Goal: Task Accomplishment & Management: Complete application form

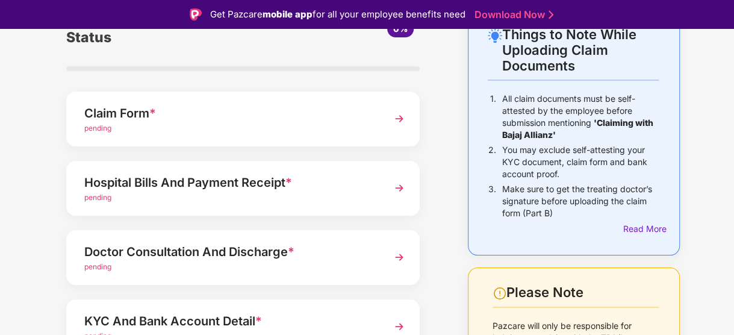
scroll to position [75, 0]
click at [301, 122] on div "Claim Form *" at bounding box center [229, 113] width 291 height 19
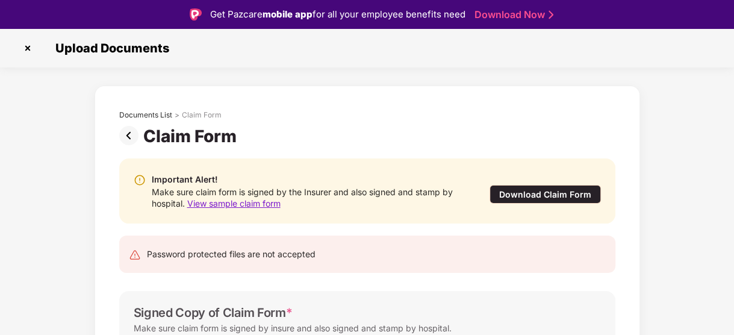
click at [572, 195] on div "Download Claim Form" at bounding box center [545, 194] width 111 height 19
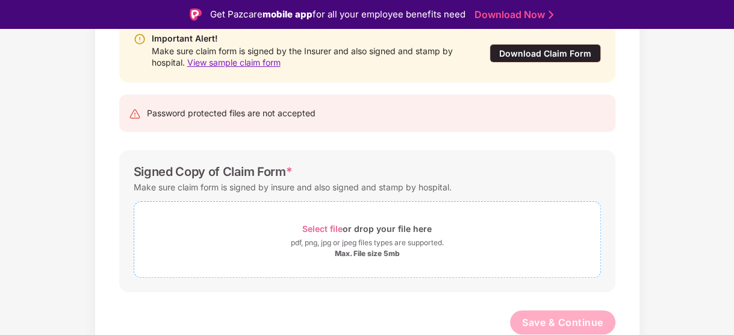
click at [346, 213] on span "Select file or drop your file here pdf, png, jpg or jpeg files types are suppor…" at bounding box center [367, 239] width 466 height 57
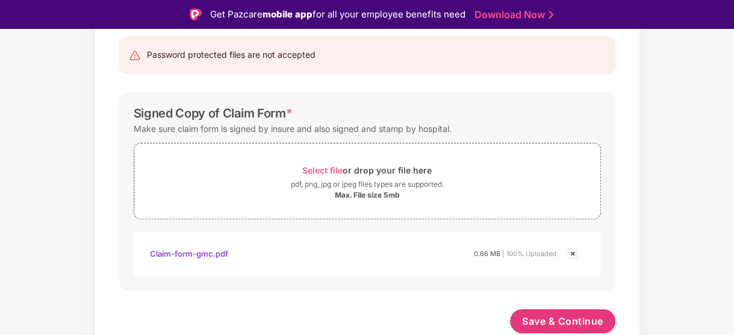
scroll to position [199, 0]
click at [562, 325] on span "Save & Continue" at bounding box center [562, 321] width 81 height 13
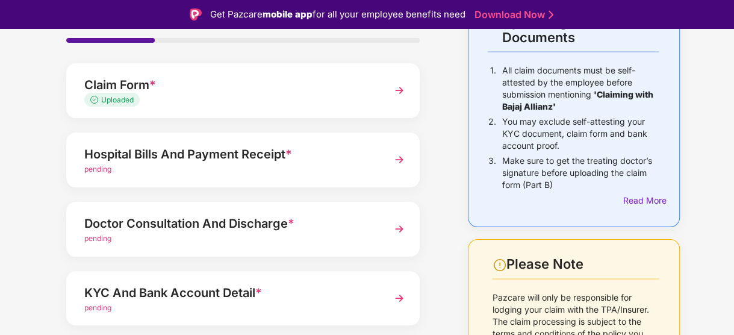
scroll to position [105, 0]
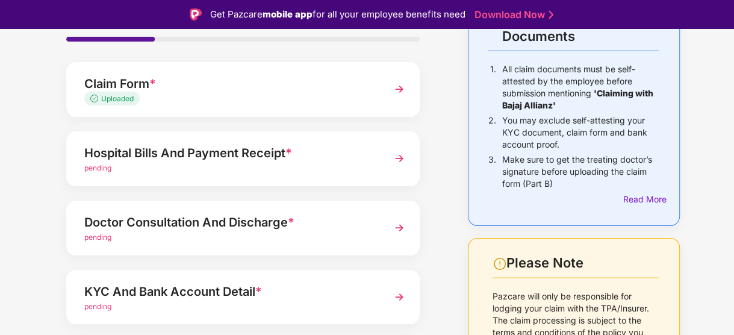
click at [247, 163] on div "pending" at bounding box center [229, 168] width 291 height 11
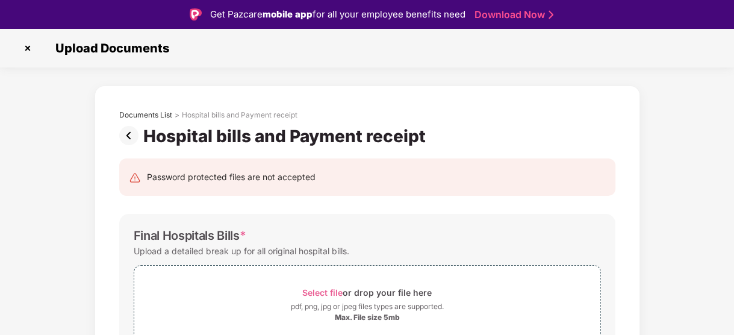
click at [125, 137] on img at bounding box center [131, 135] width 24 height 19
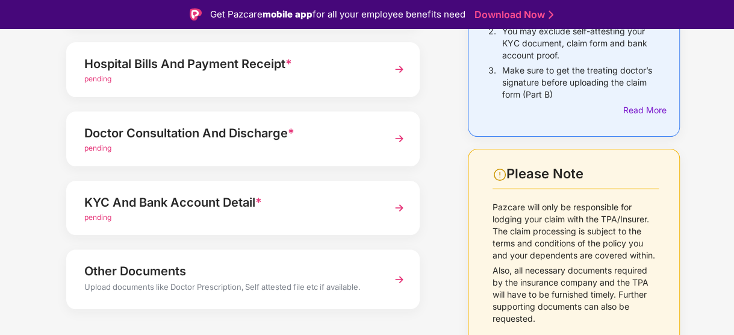
scroll to position [160, 0]
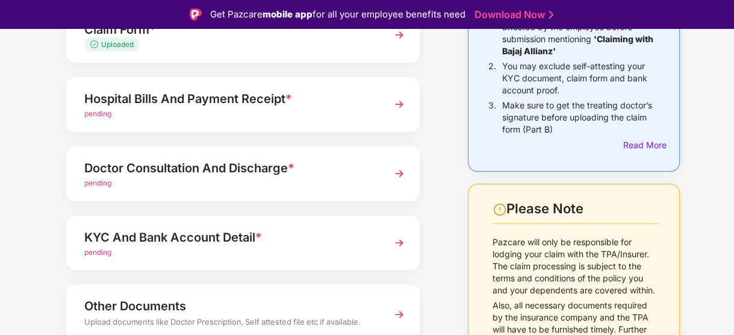
click at [391, 193] on div "Doctor Consultation And Discharge * pending" at bounding box center [242, 173] width 353 height 55
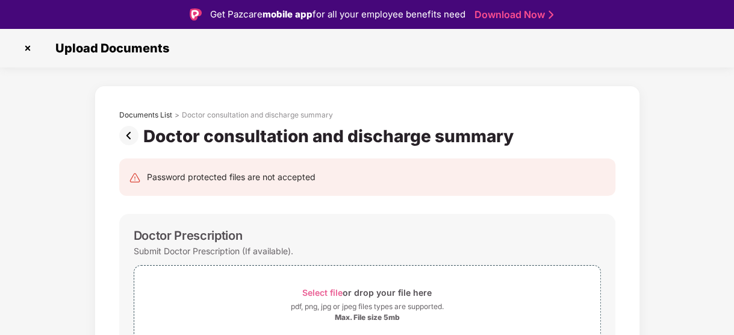
click at [124, 133] on img at bounding box center [131, 135] width 24 height 19
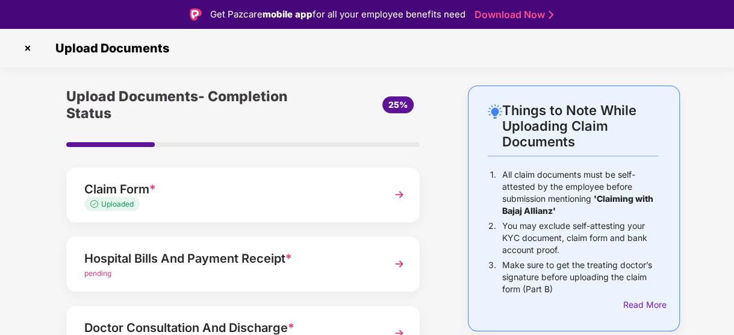
click at [250, 272] on div "pending" at bounding box center [229, 273] width 291 height 11
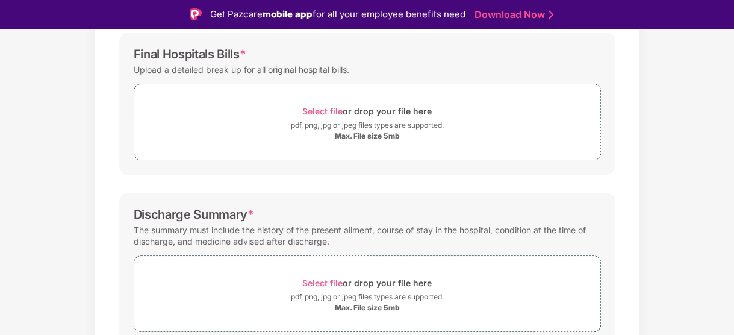
scroll to position [181, 0]
click at [390, 137] on div "Max. File size 5mb" at bounding box center [367, 137] width 65 height 10
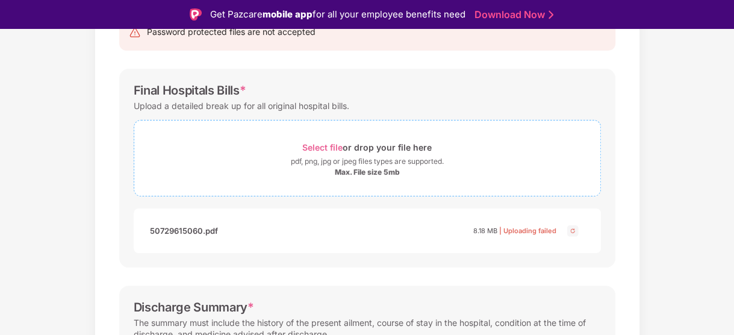
scroll to position [147, 0]
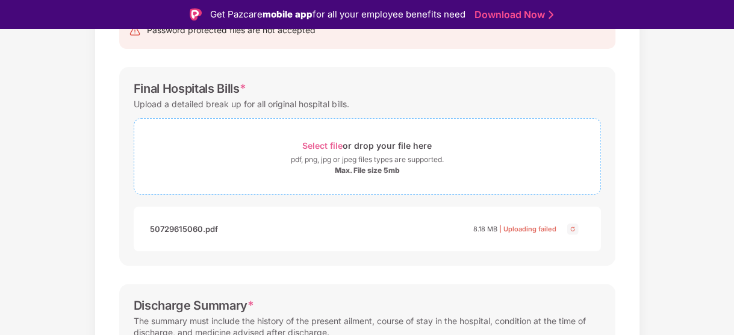
click at [321, 143] on span "Select file" at bounding box center [322, 145] width 40 height 10
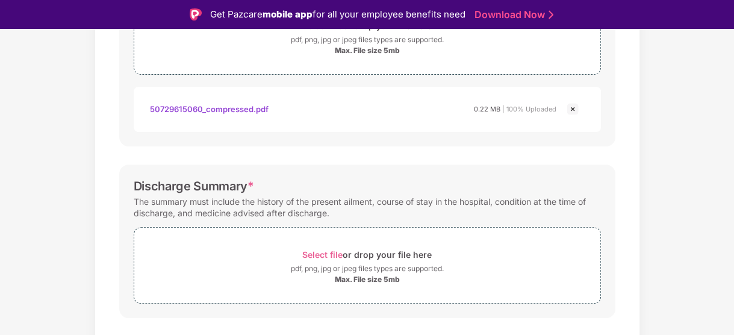
scroll to position [267, 0]
click at [333, 249] on span "Select file" at bounding box center [322, 254] width 40 height 10
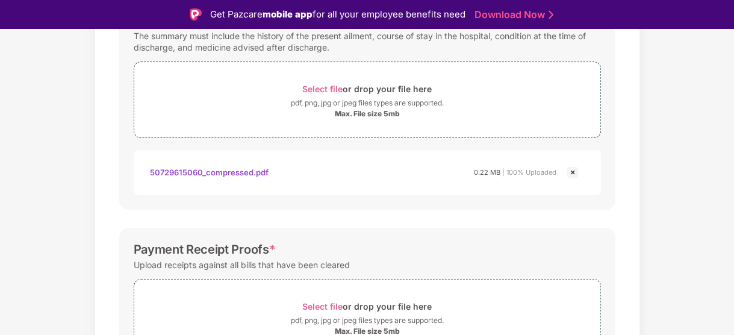
scroll to position [510, 0]
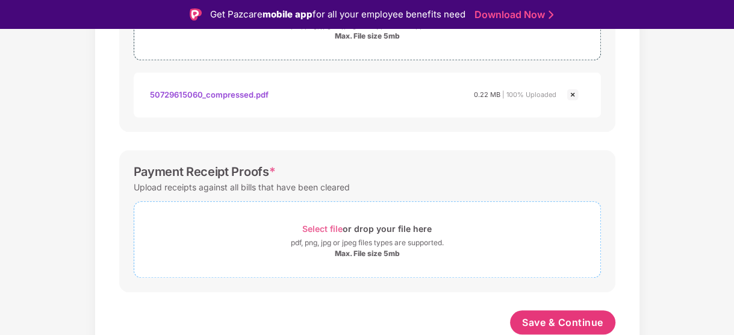
click at [370, 249] on div "Max. File size 5mb" at bounding box center [367, 254] width 65 height 10
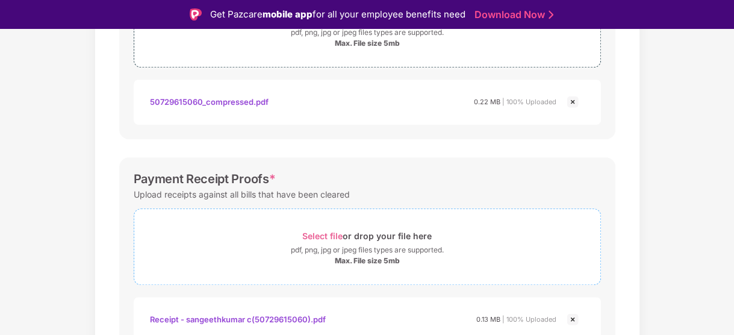
scroll to position [567, 0]
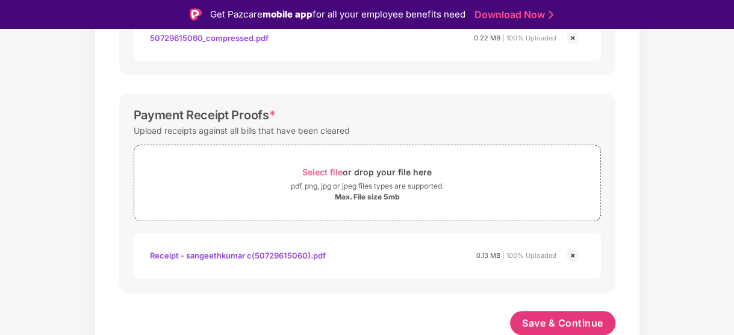
click at [432, 322] on div "Save & Continue" at bounding box center [367, 326] width 496 height 30
click at [556, 316] on span "Save & Continue" at bounding box center [562, 322] width 81 height 13
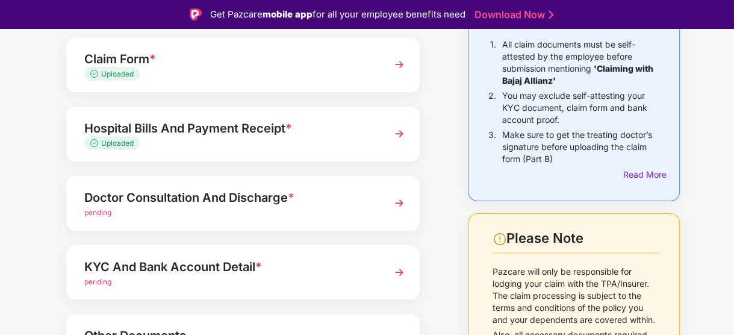
scroll to position [145, 0]
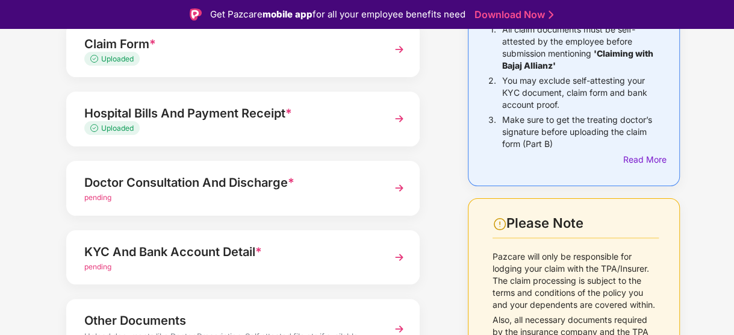
click at [207, 187] on div "Doctor Consultation And Discharge *" at bounding box center [229, 182] width 291 height 19
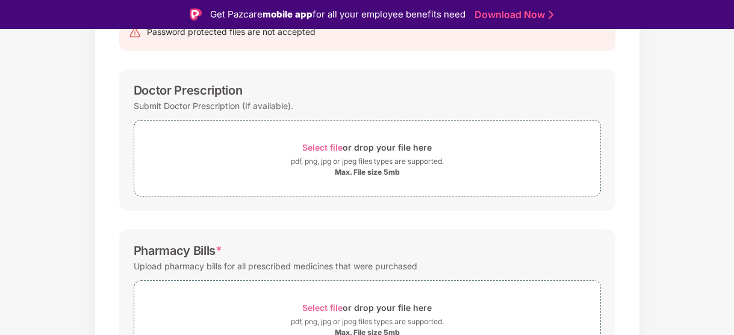
click at [116, 169] on div "Password protected files are not accepted Doctor Prescription Submit Doctor Pre…" at bounding box center [367, 305] width 532 height 608
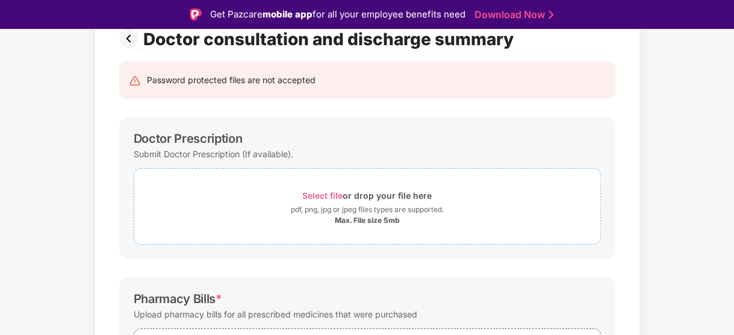
scroll to position [99, 0]
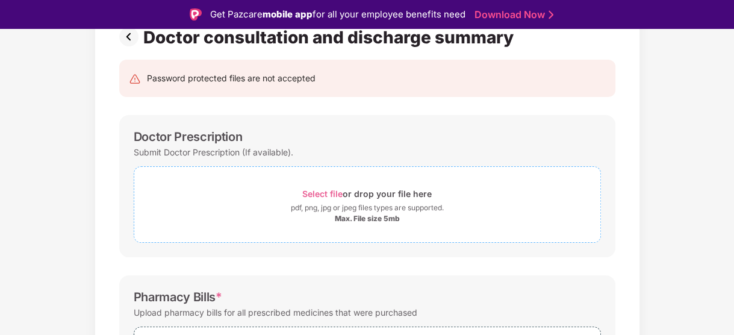
click at [325, 191] on span "Select file" at bounding box center [322, 193] width 40 height 10
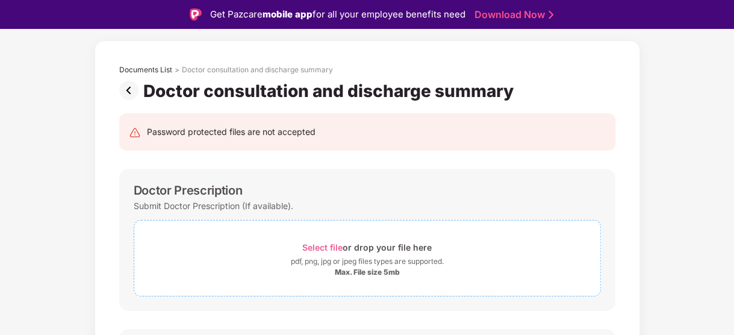
scroll to position [0, 0]
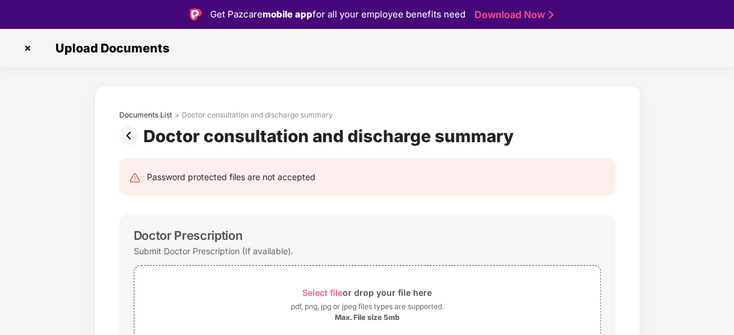
click at [130, 134] on img at bounding box center [131, 135] width 24 height 19
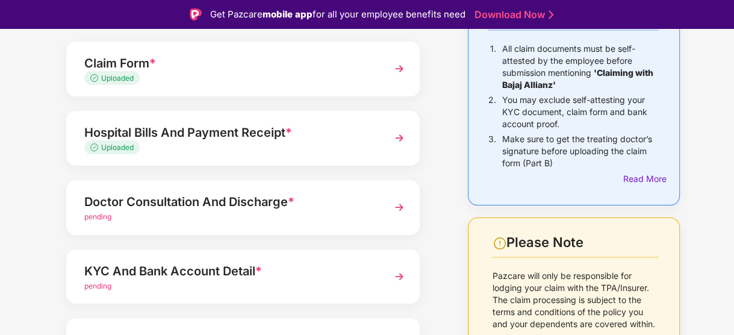
scroll to position [133, 0]
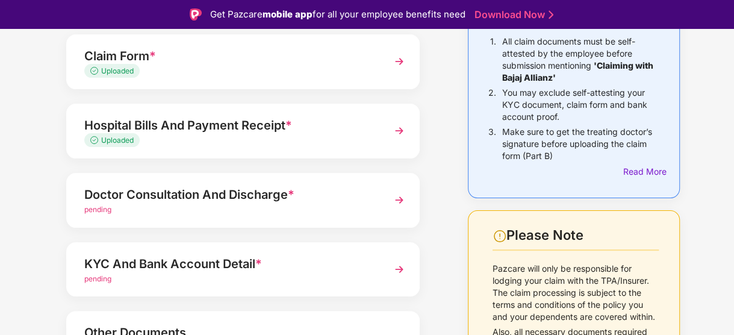
click at [292, 194] on span "*" at bounding box center [291, 194] width 7 height 14
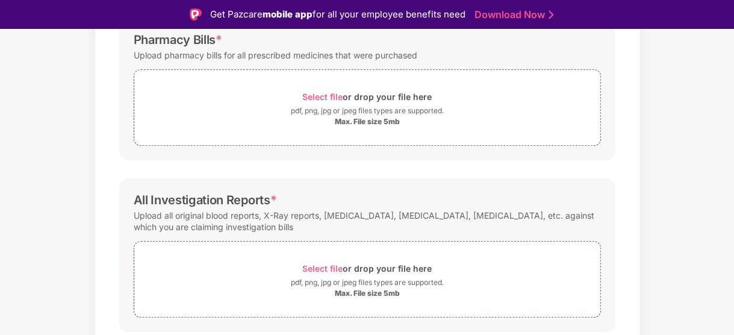
scroll to position [357, 0]
click at [370, 107] on div "pdf, png, jpg or jpeg files types are supported." at bounding box center [367, 110] width 153 height 12
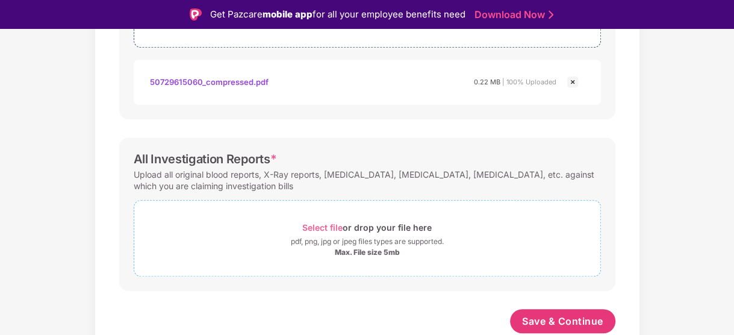
click at [353, 212] on span "Select file or drop your file here pdf, png, jpg or jpeg files types are suppor…" at bounding box center [367, 238] width 466 height 57
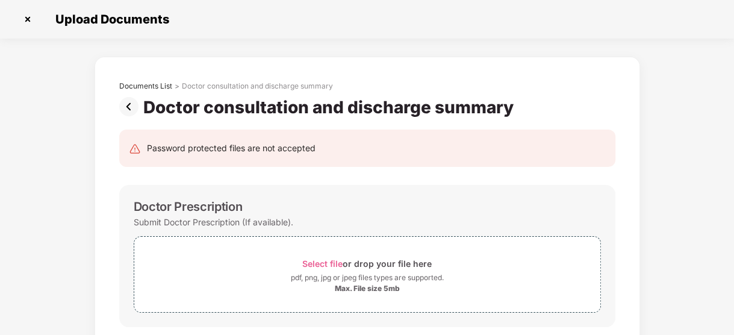
scroll to position [510, 0]
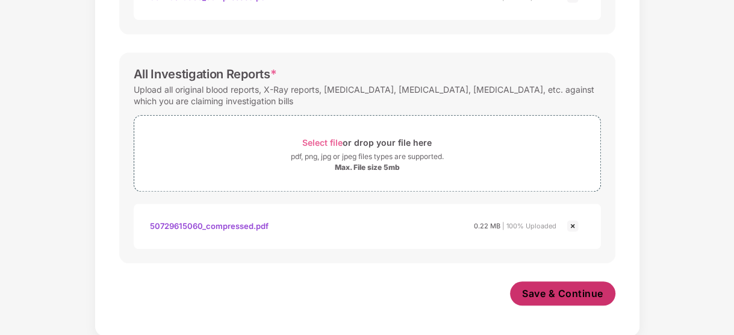
click at [566, 287] on span "Save & Continue" at bounding box center [562, 293] width 81 height 13
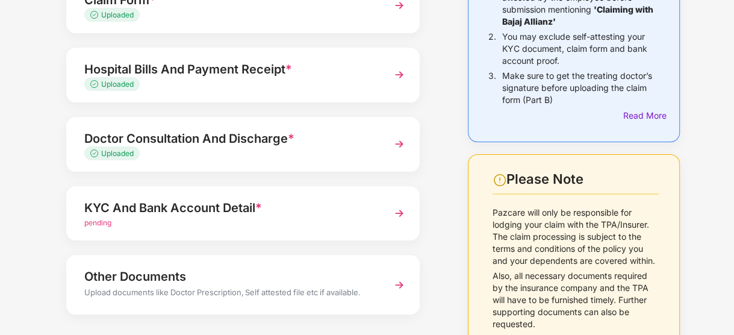
scroll to position [165, 0]
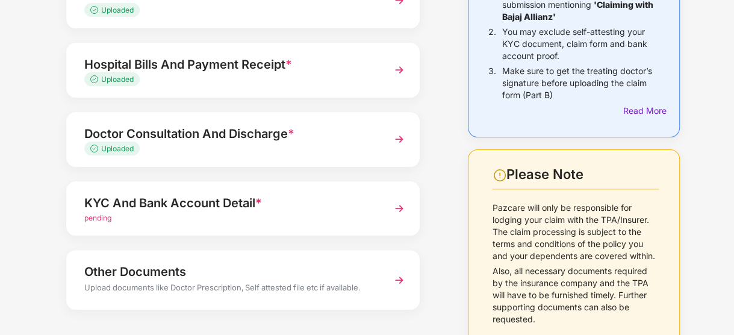
click at [379, 203] on div "KYC And Bank Account Detail * pending" at bounding box center [242, 208] width 353 height 55
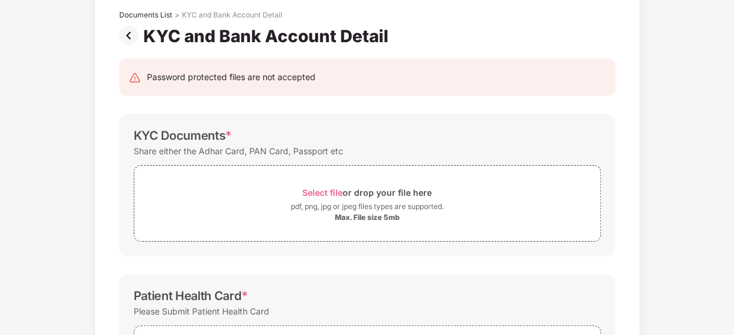
scroll to position [70, 0]
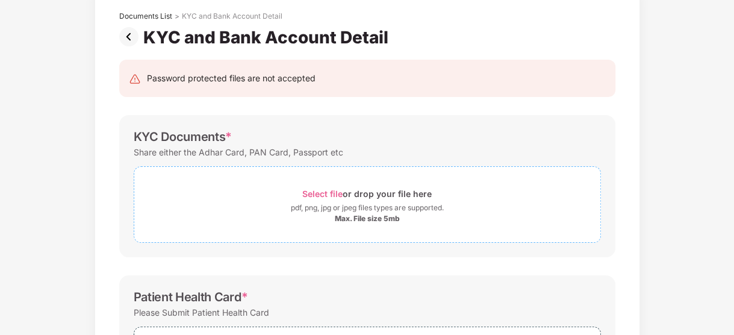
click at [359, 209] on div "pdf, png, jpg or jpeg files types are supported." at bounding box center [367, 208] width 153 height 12
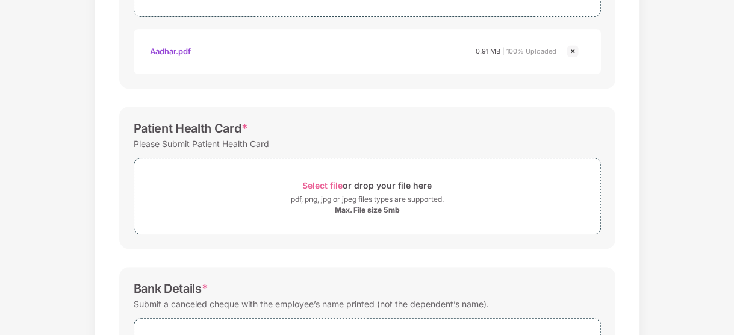
scroll to position [296, 0]
click at [361, 194] on div "pdf, png, jpg or jpeg files types are supported." at bounding box center [367, 199] width 153 height 12
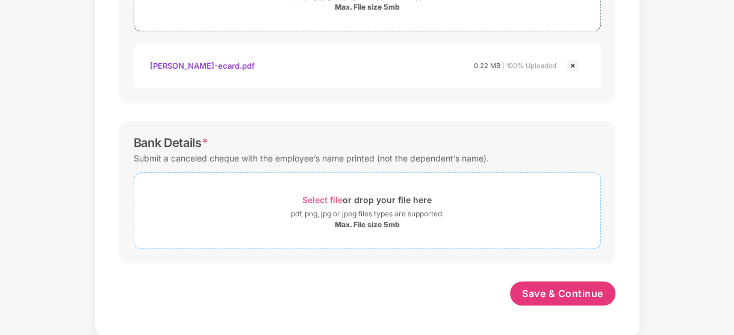
scroll to position [498, 0]
click at [369, 188] on span "Select file or drop your file here pdf, png, jpg or jpeg files types are suppor…" at bounding box center [367, 210] width 466 height 57
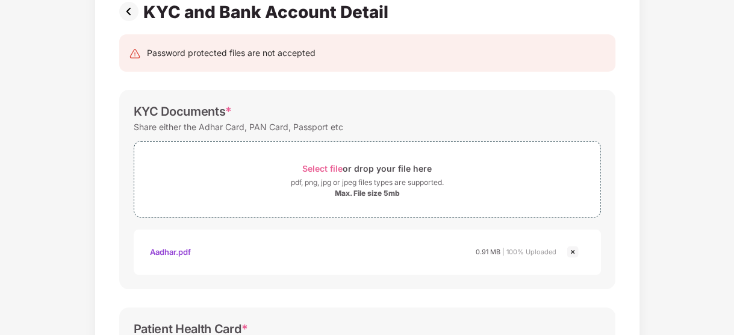
scroll to position [95, 0]
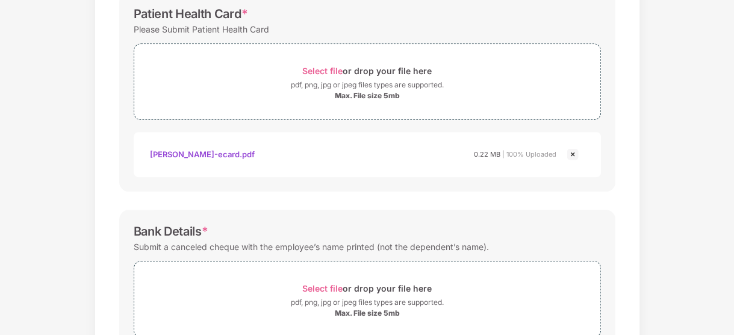
scroll to position [556, 0]
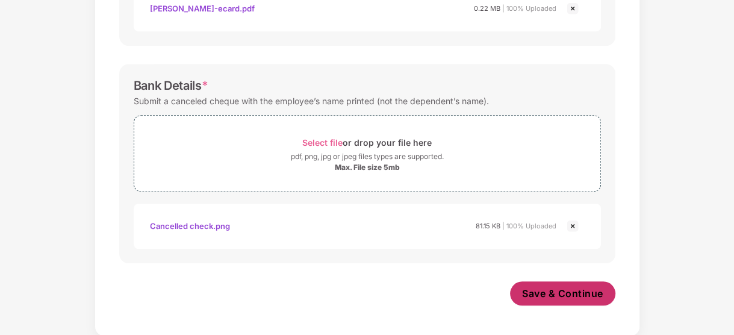
click at [562, 287] on span "Save & Continue" at bounding box center [562, 293] width 81 height 13
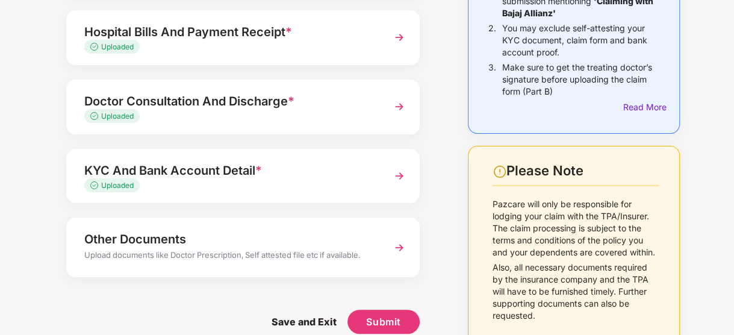
scroll to position [170, 0]
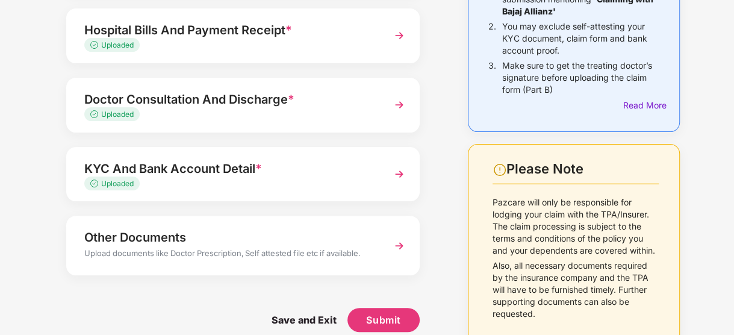
click at [363, 238] on div "Other Documents" at bounding box center [229, 237] width 291 height 19
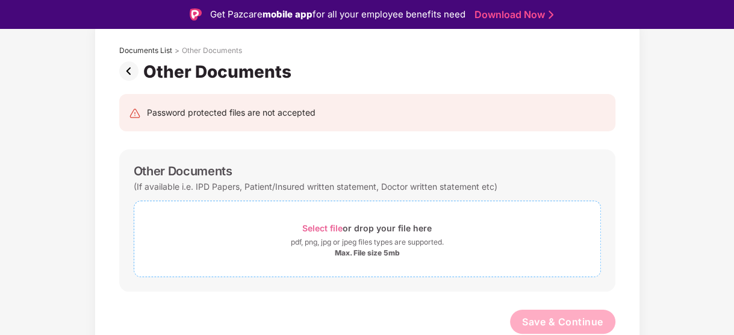
scroll to position [29, 0]
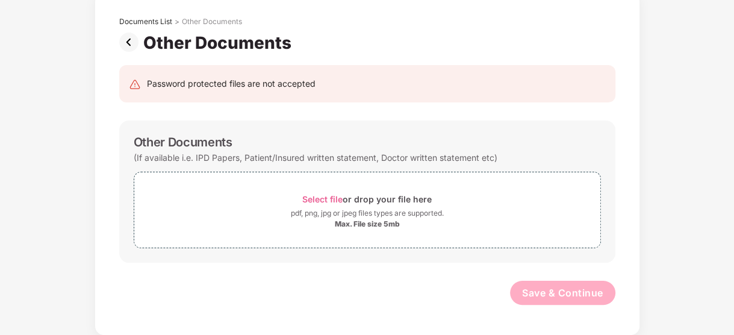
click at [134, 43] on img at bounding box center [131, 42] width 24 height 19
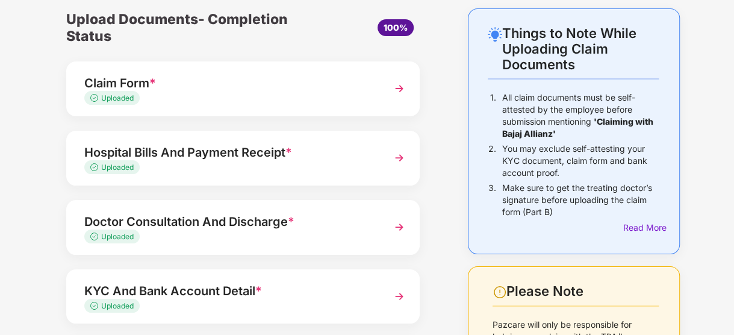
scroll to position [192, 0]
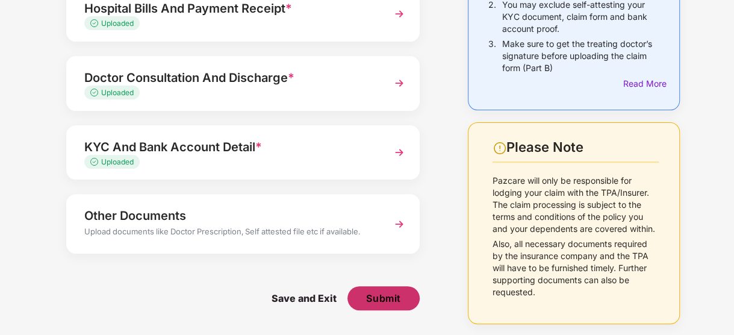
click at [399, 299] on span "Submit" at bounding box center [383, 297] width 34 height 13
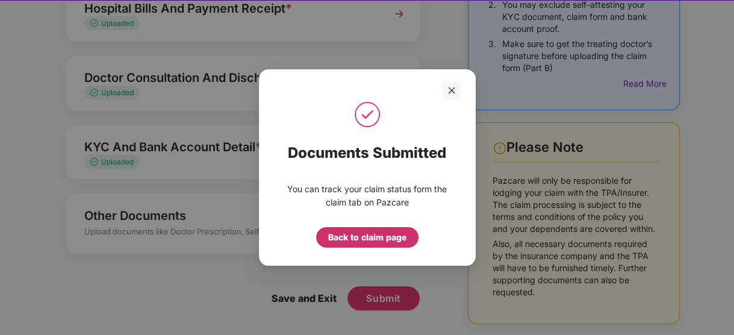
click at [396, 232] on div "Back to claim page" at bounding box center [367, 237] width 78 height 13
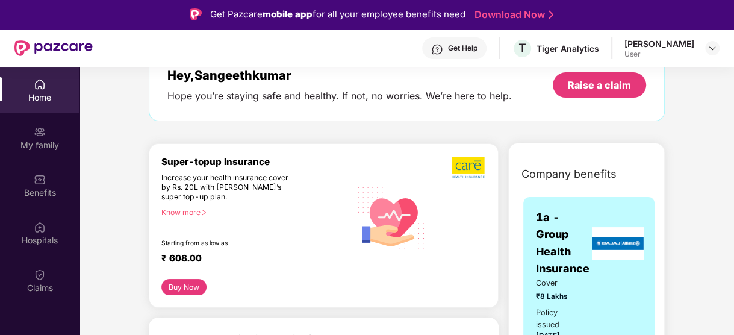
scroll to position [76, 0]
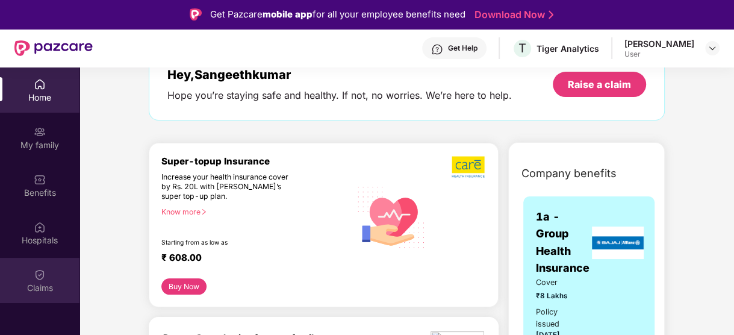
click at [45, 284] on div "Claims" at bounding box center [39, 288] width 79 height 12
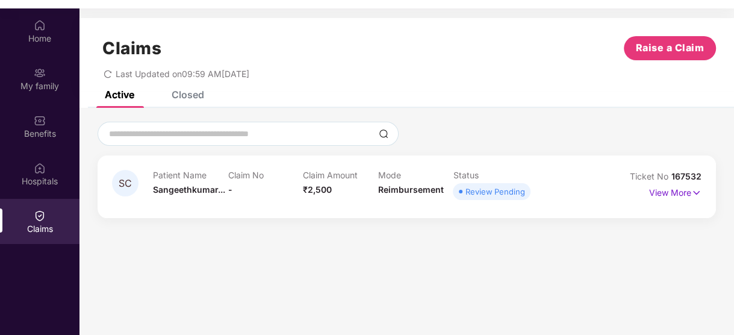
scroll to position [60, 0]
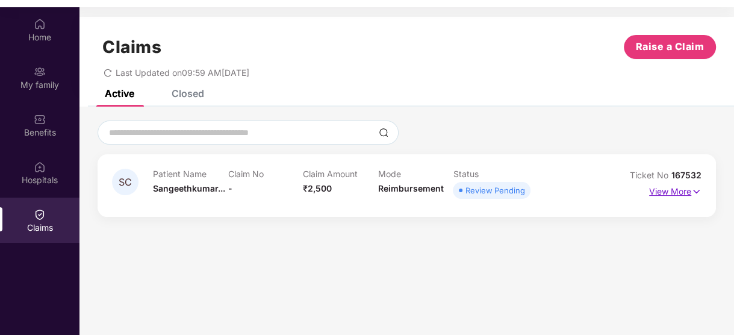
click at [686, 196] on p "View More" at bounding box center [675, 190] width 52 height 16
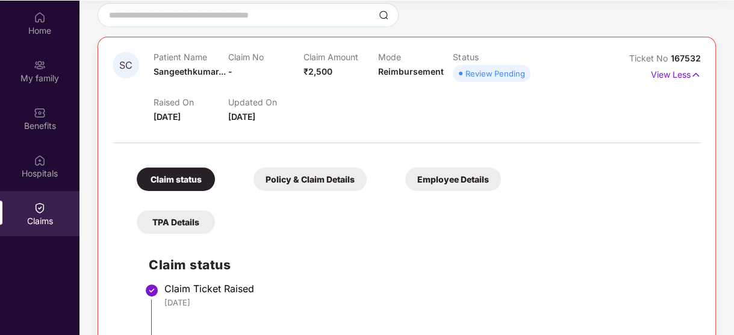
scroll to position [0, 0]
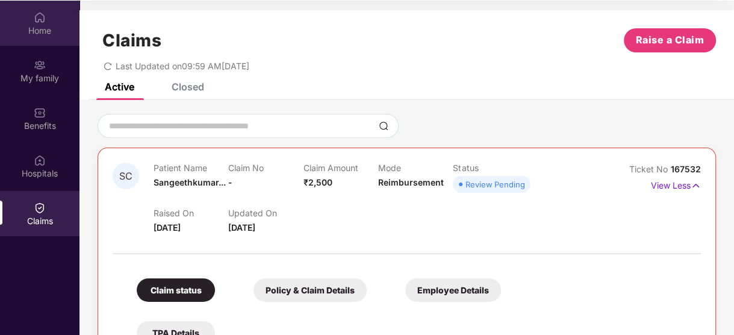
click at [31, 14] on div "Home" at bounding box center [39, 23] width 79 height 45
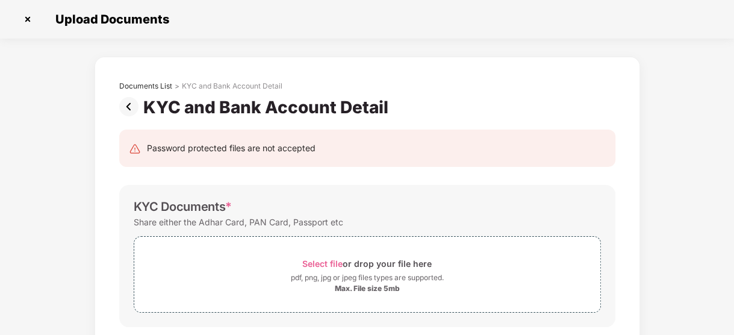
scroll to position [29, 0]
click at [24, 14] on img at bounding box center [27, 19] width 19 height 19
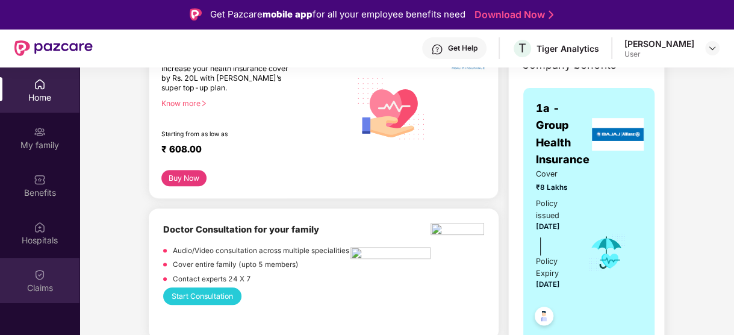
scroll to position [282, 0]
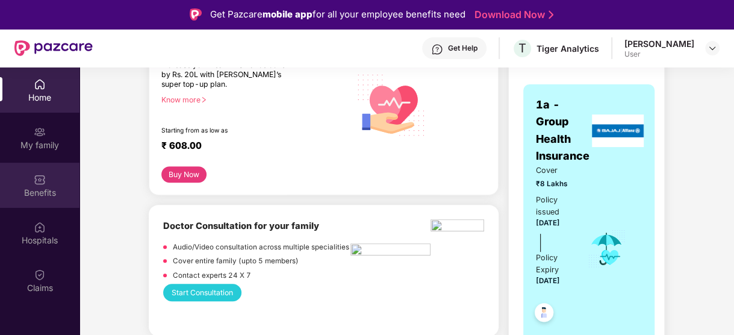
click at [43, 167] on div "Benefits" at bounding box center [39, 185] width 79 height 45
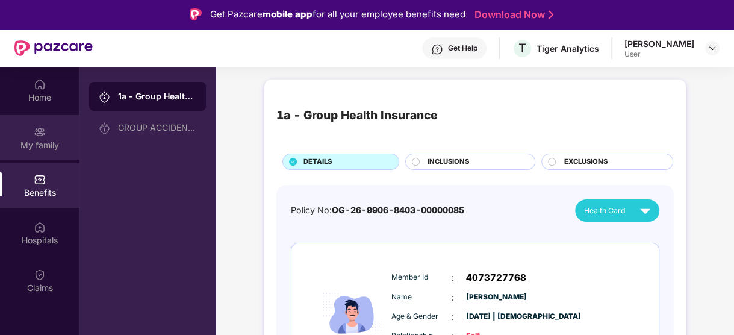
click at [52, 139] on div "My family" at bounding box center [39, 145] width 79 height 12
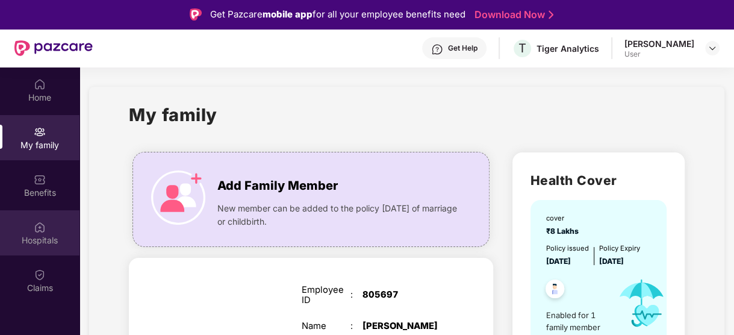
click at [28, 241] on div "Hospitals" at bounding box center [39, 240] width 79 height 12
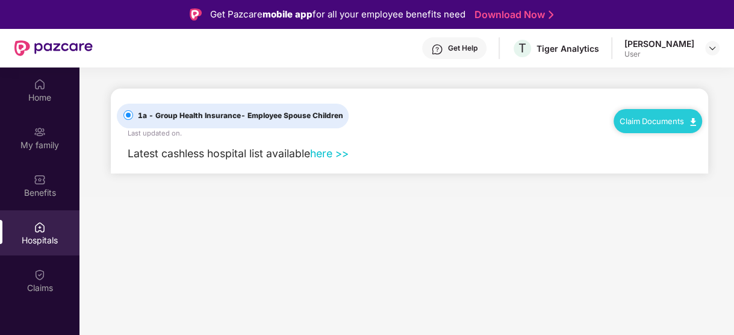
scroll to position [67, 0]
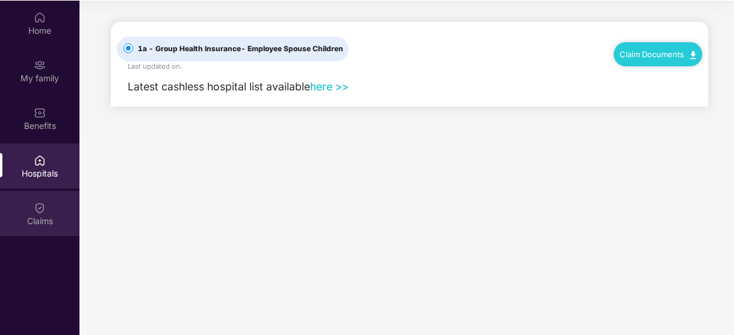
click at [57, 202] on div "Claims" at bounding box center [39, 213] width 79 height 45
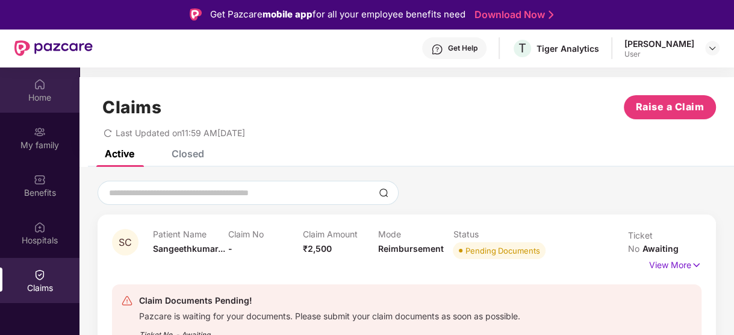
click at [37, 97] on div "Home" at bounding box center [39, 98] width 79 height 12
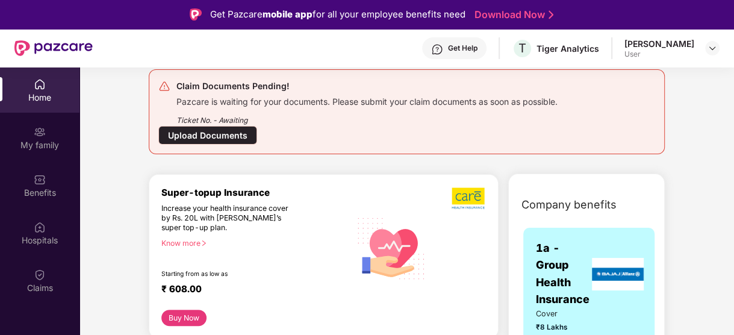
scroll to position [35, 0]
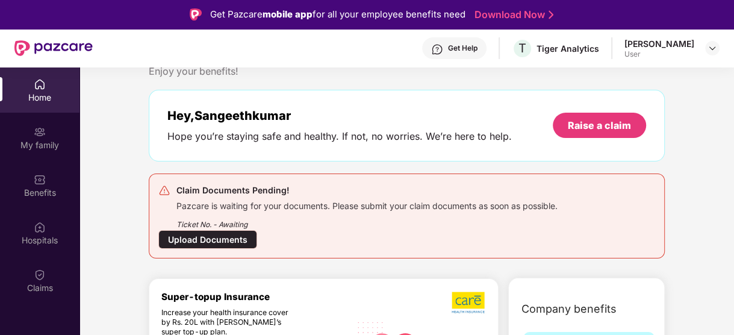
click at [675, 60] on div "Get Help T Tiger Analytics [PERSON_NAME] User" at bounding box center [406, 48] width 627 height 39
click at [712, 45] on img at bounding box center [713, 48] width 10 height 10
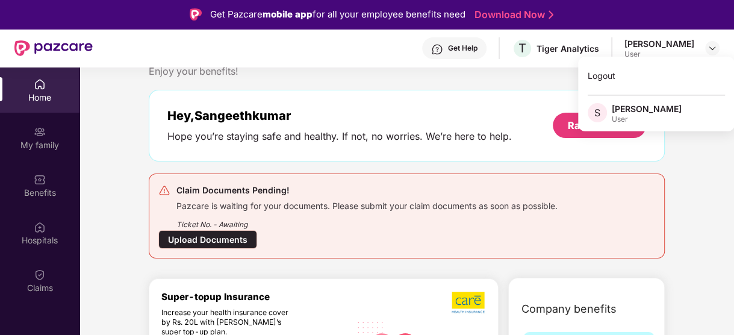
click at [627, 113] on div "[PERSON_NAME]" at bounding box center [647, 108] width 70 height 11
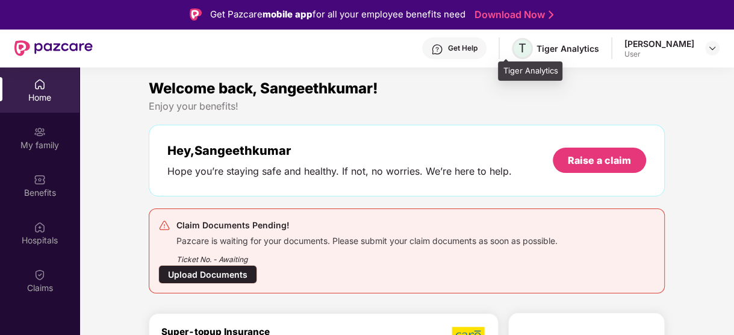
click at [518, 53] on span "T" at bounding box center [522, 48] width 8 height 14
click at [556, 60] on div "Get Help T Tiger Analytics [PERSON_NAME] User" at bounding box center [406, 48] width 627 height 39
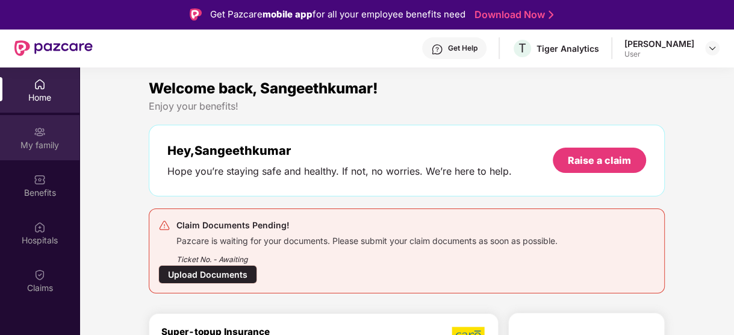
click at [42, 123] on div "My family" at bounding box center [39, 137] width 79 height 45
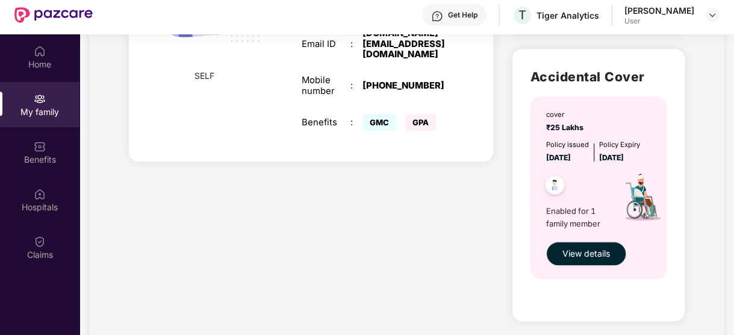
scroll to position [322, 0]
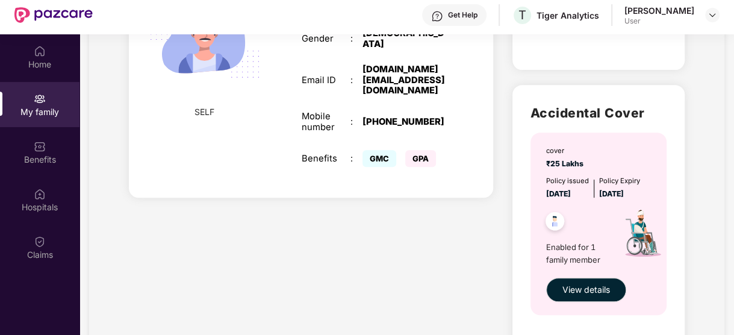
click at [423, 158] on span "GPA" at bounding box center [420, 158] width 31 height 17
click at [381, 158] on span "GMC" at bounding box center [380, 158] width 34 height 17
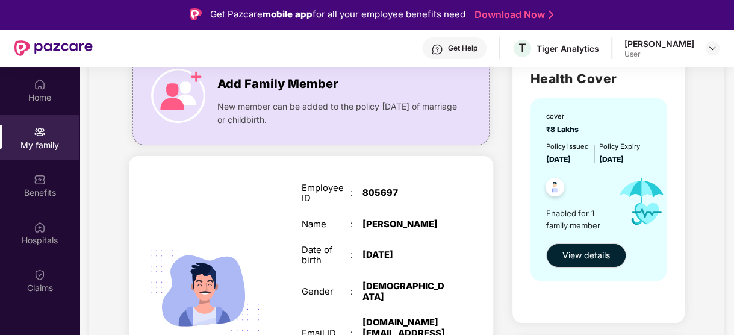
scroll to position [104, 0]
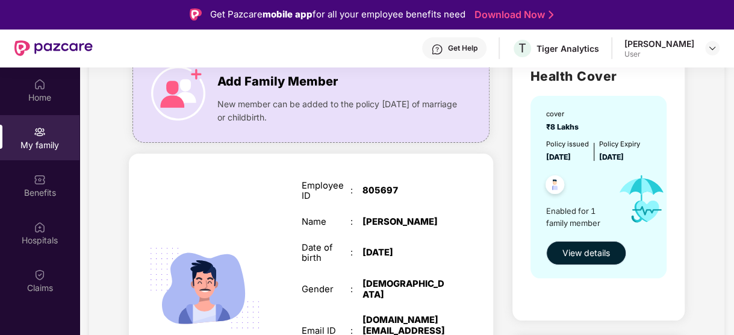
click at [588, 260] on button "View details" at bounding box center [586, 253] width 80 height 24
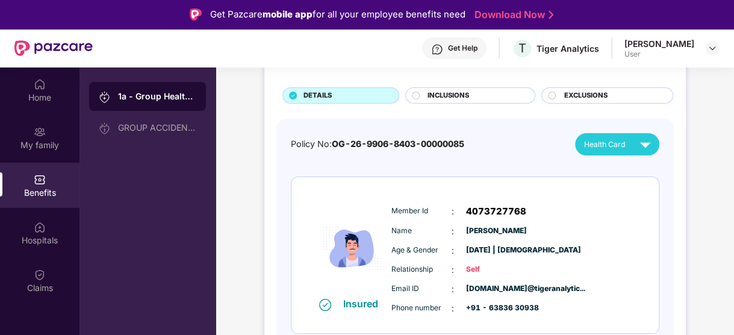
scroll to position [71, 0]
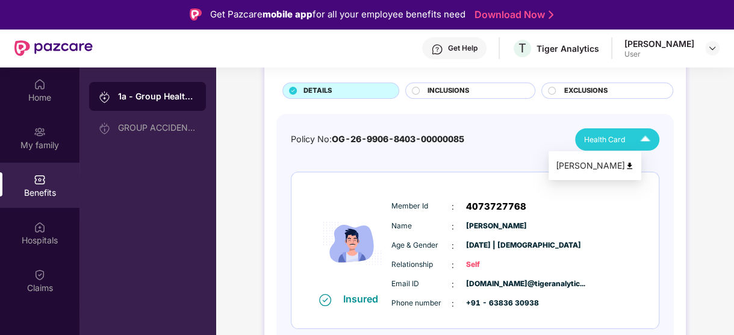
click at [631, 132] on div "Health Card" at bounding box center [620, 139] width 72 height 21
click at [634, 165] on img at bounding box center [629, 165] width 9 height 9
